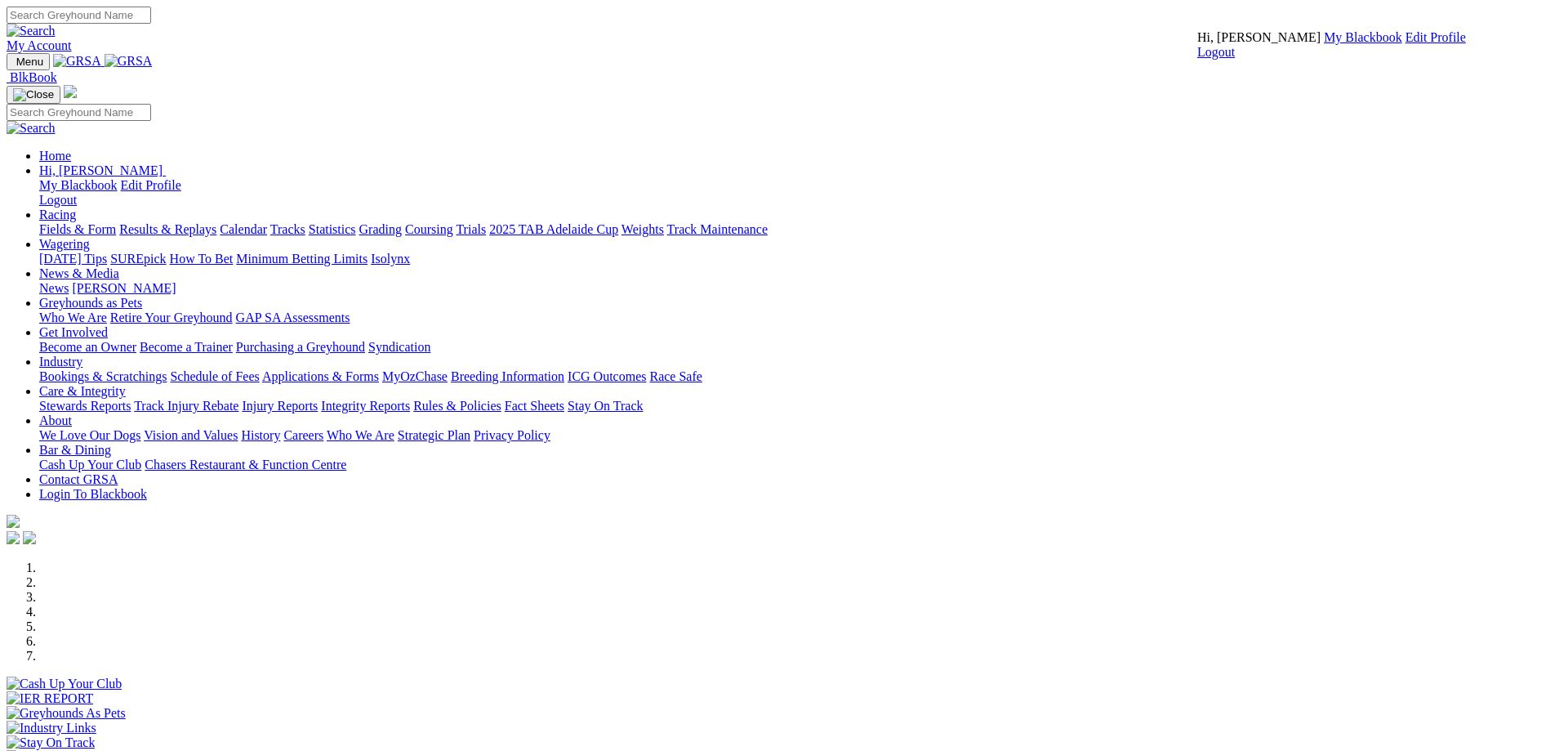
click at [1324, 44] on link "My Blackbook" at bounding box center [1363, 37] width 78 height 14
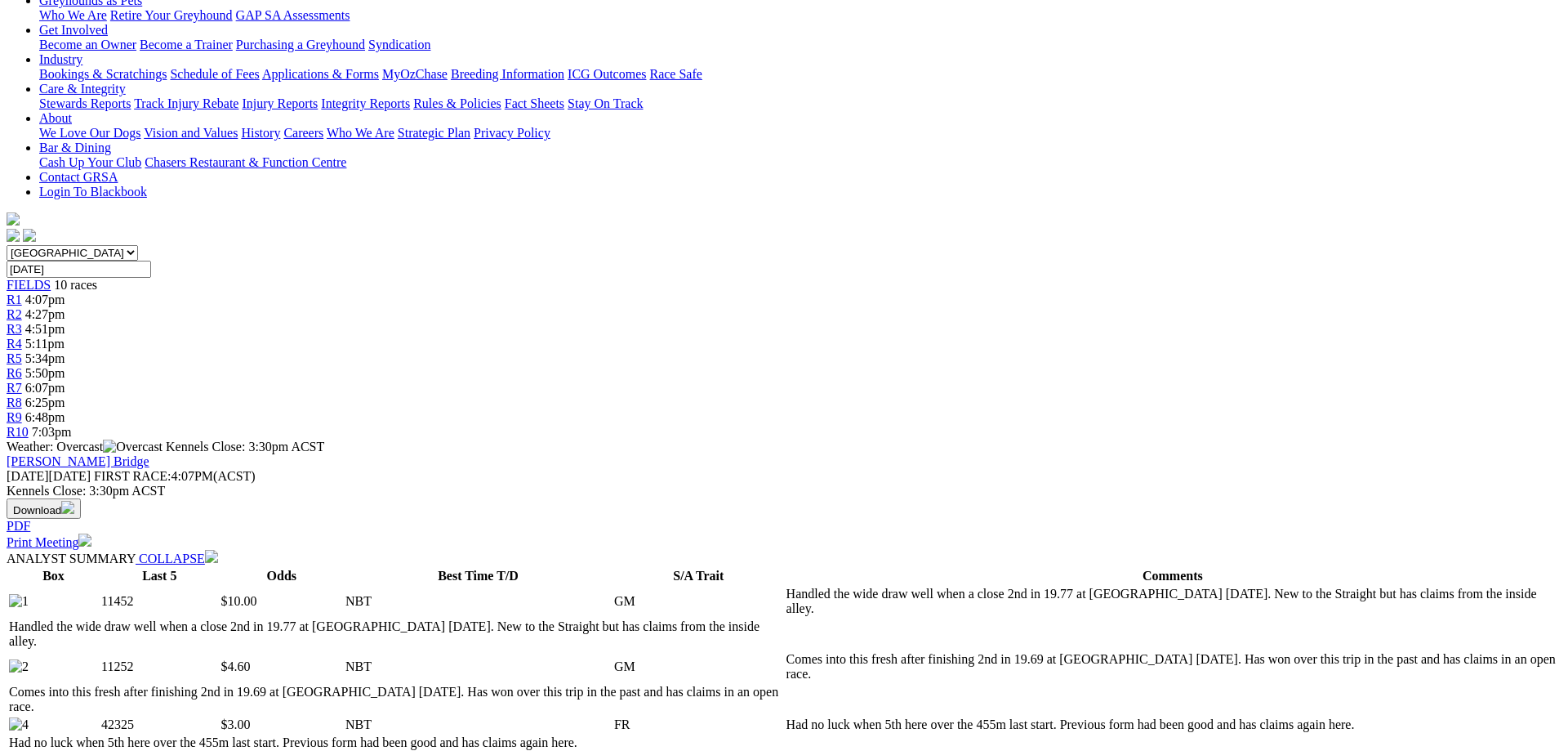
scroll to position [416, 0]
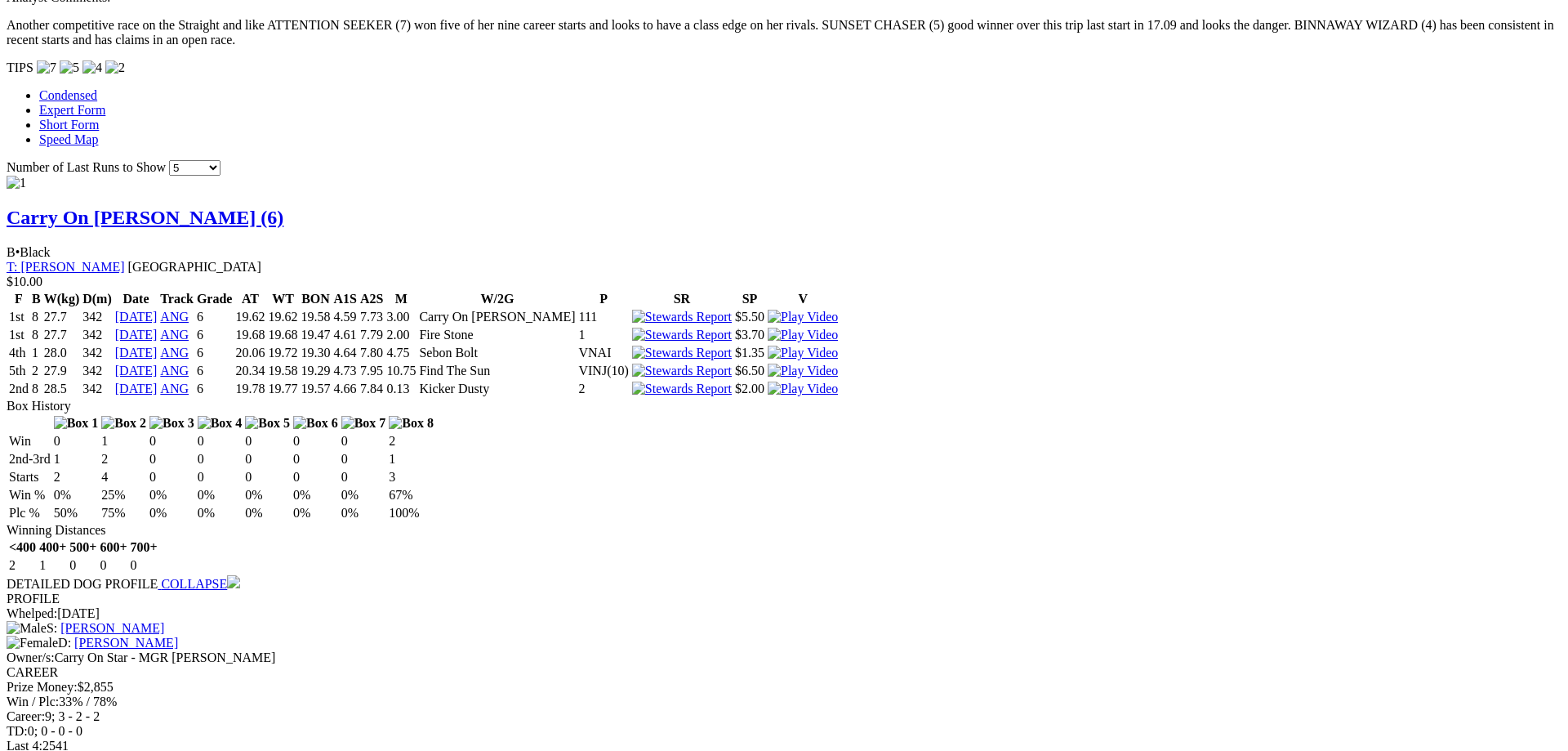
scroll to position [1250, 0]
